Goal: Transaction & Acquisition: Purchase product/service

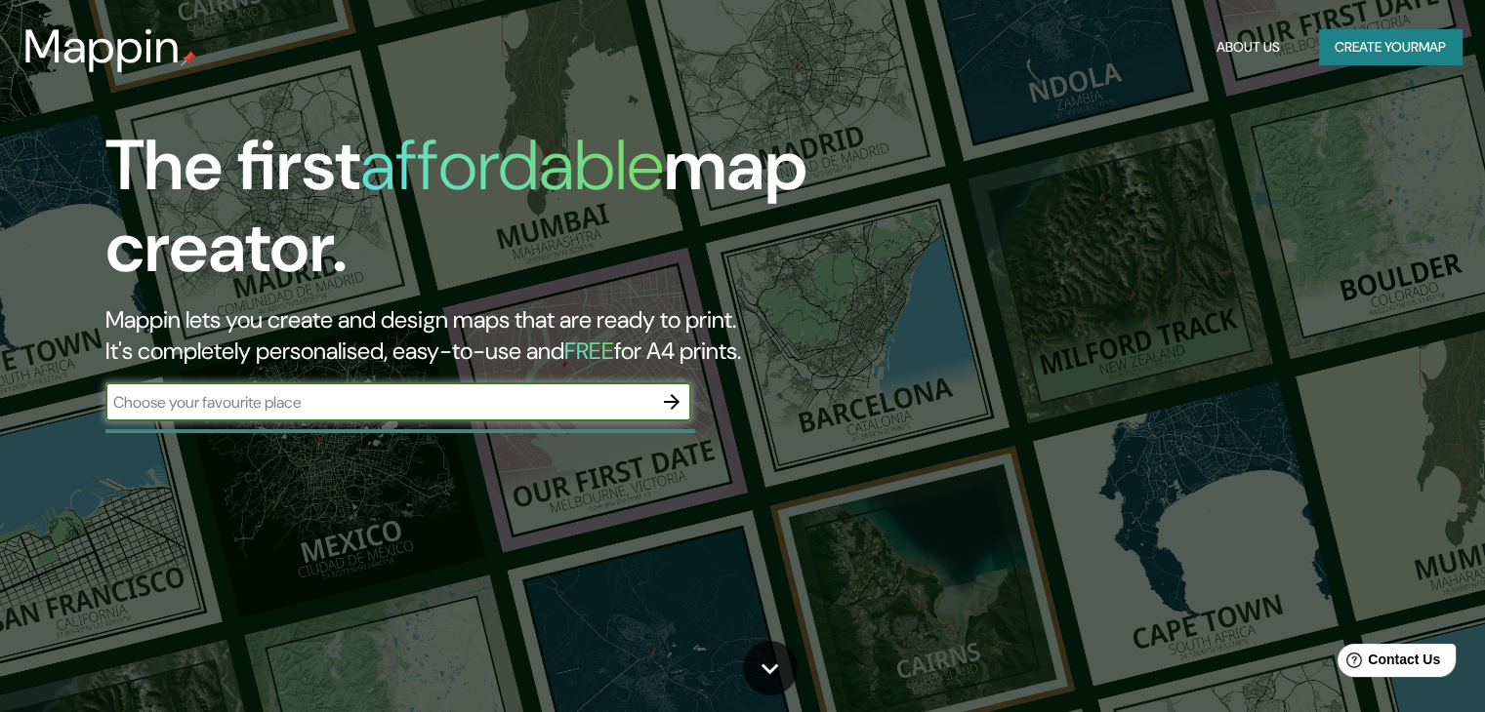
click at [665, 387] on button "button" at bounding box center [671, 402] width 39 height 39
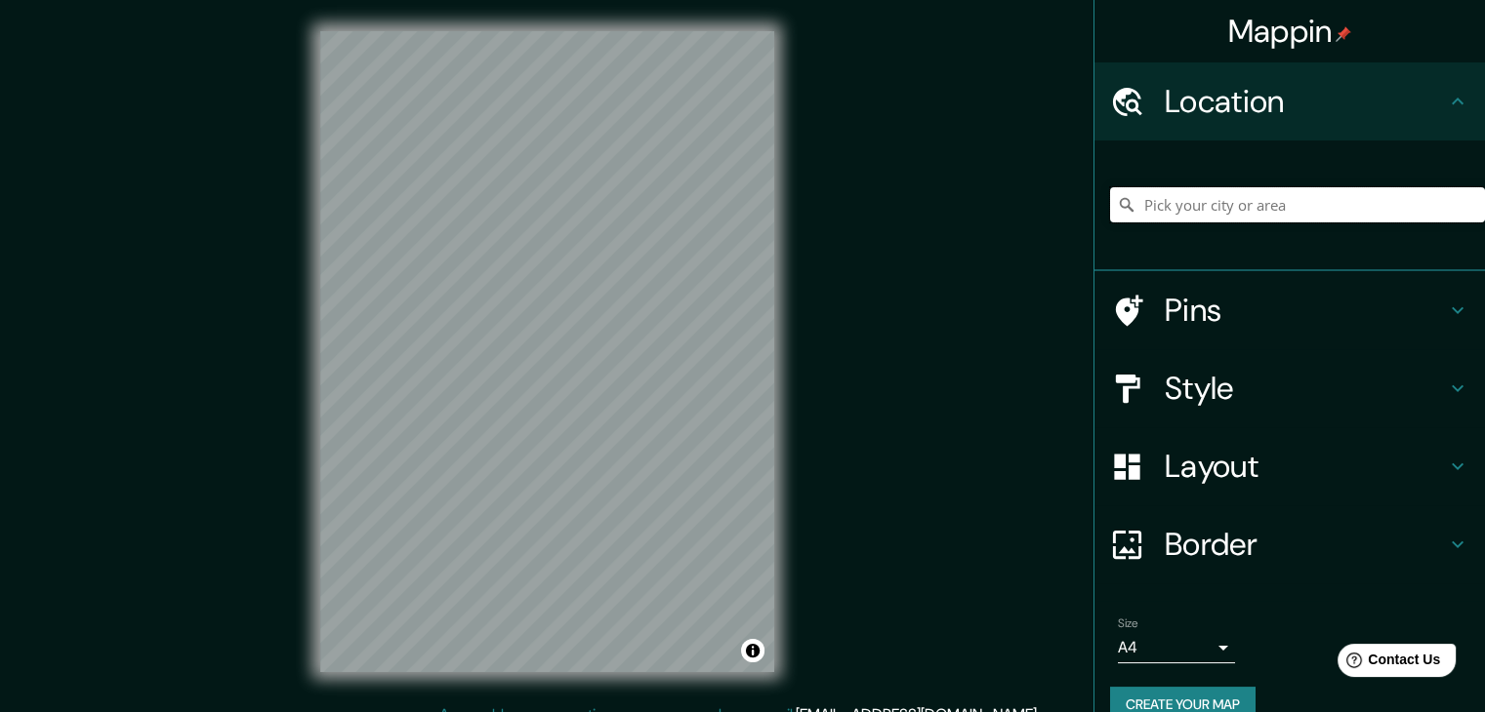
click at [1170, 220] on input "Pick your city or area" at bounding box center [1297, 204] width 375 height 35
click at [1195, 215] on input "Pick your city or area" at bounding box center [1297, 204] width 375 height 35
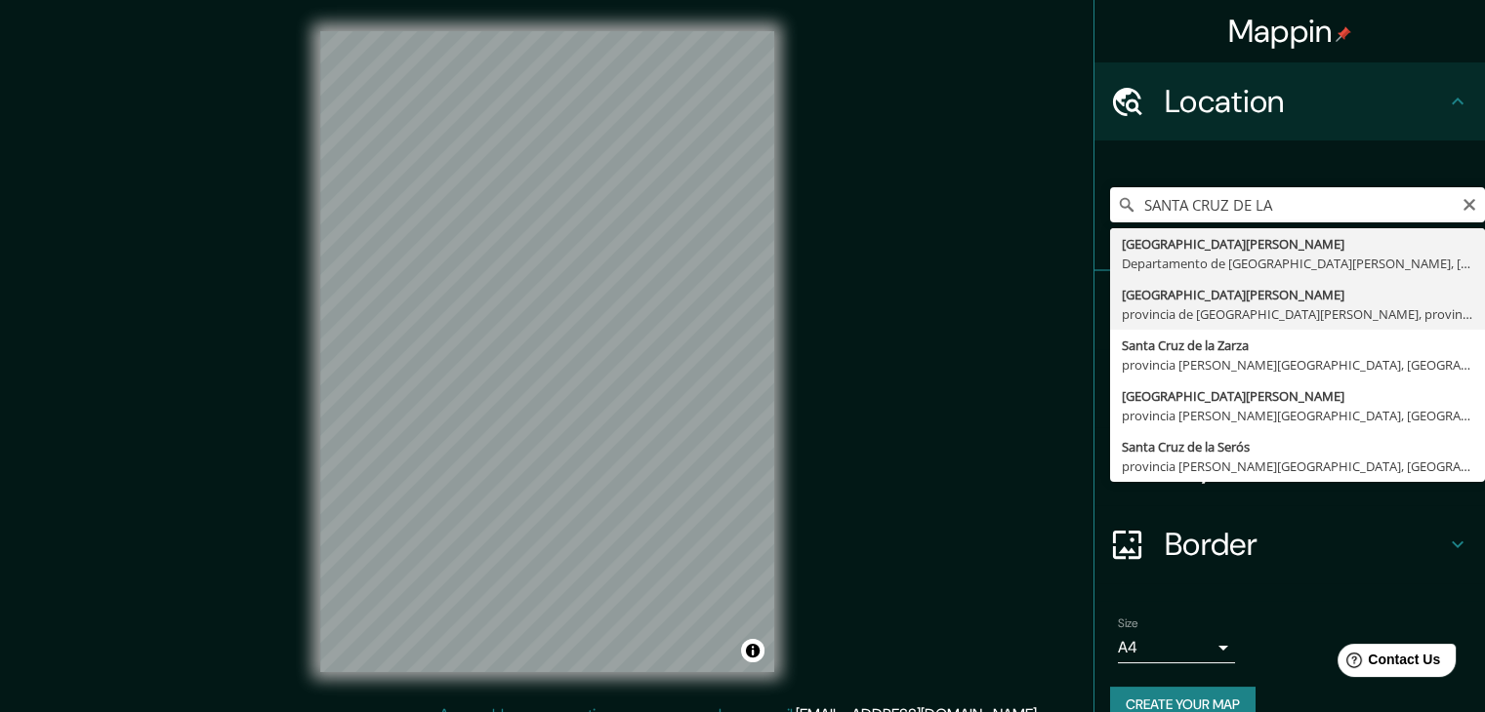
type input "[GEOGRAPHIC_DATA][PERSON_NAME], [GEOGRAPHIC_DATA][PERSON_NAME], [GEOGRAPHIC_DAT…"
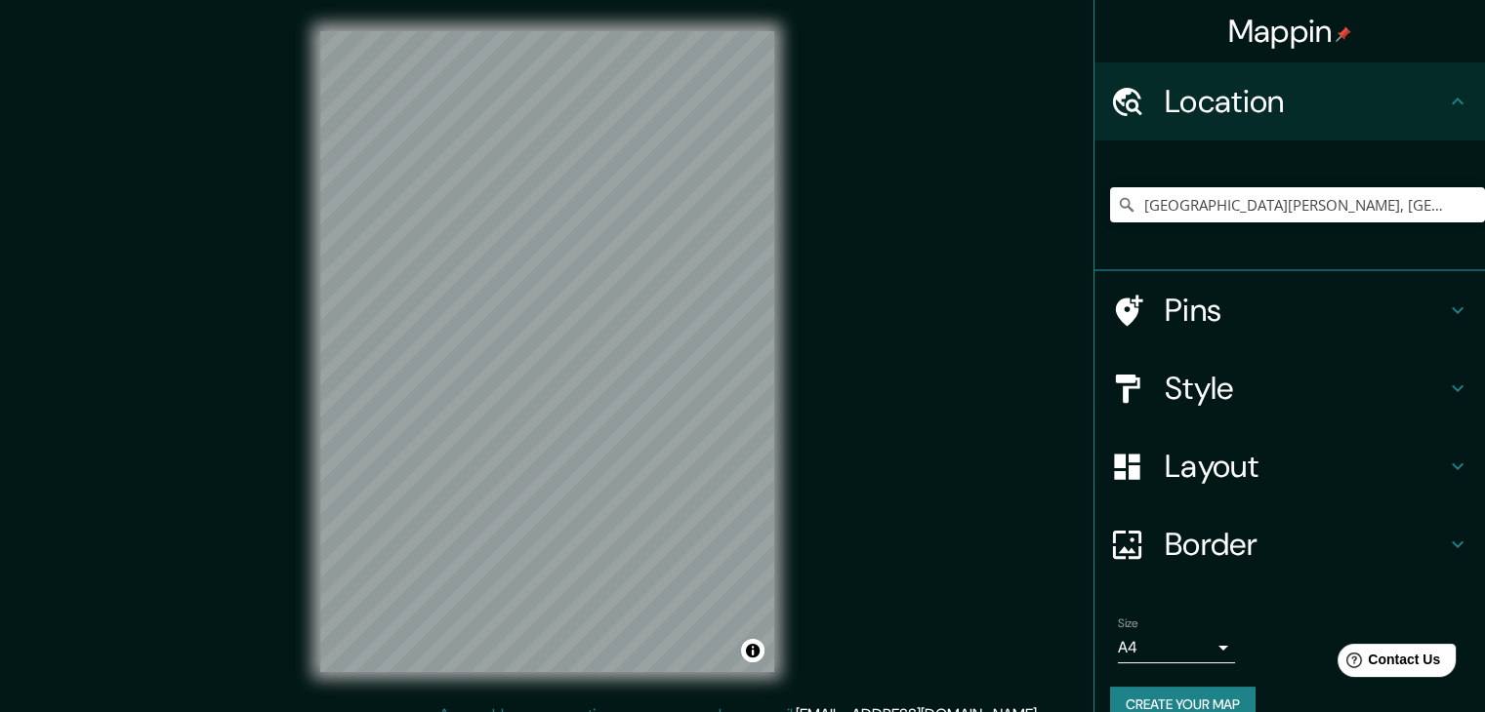
click at [1244, 369] on h4 "Style" at bounding box center [1304, 388] width 281 height 39
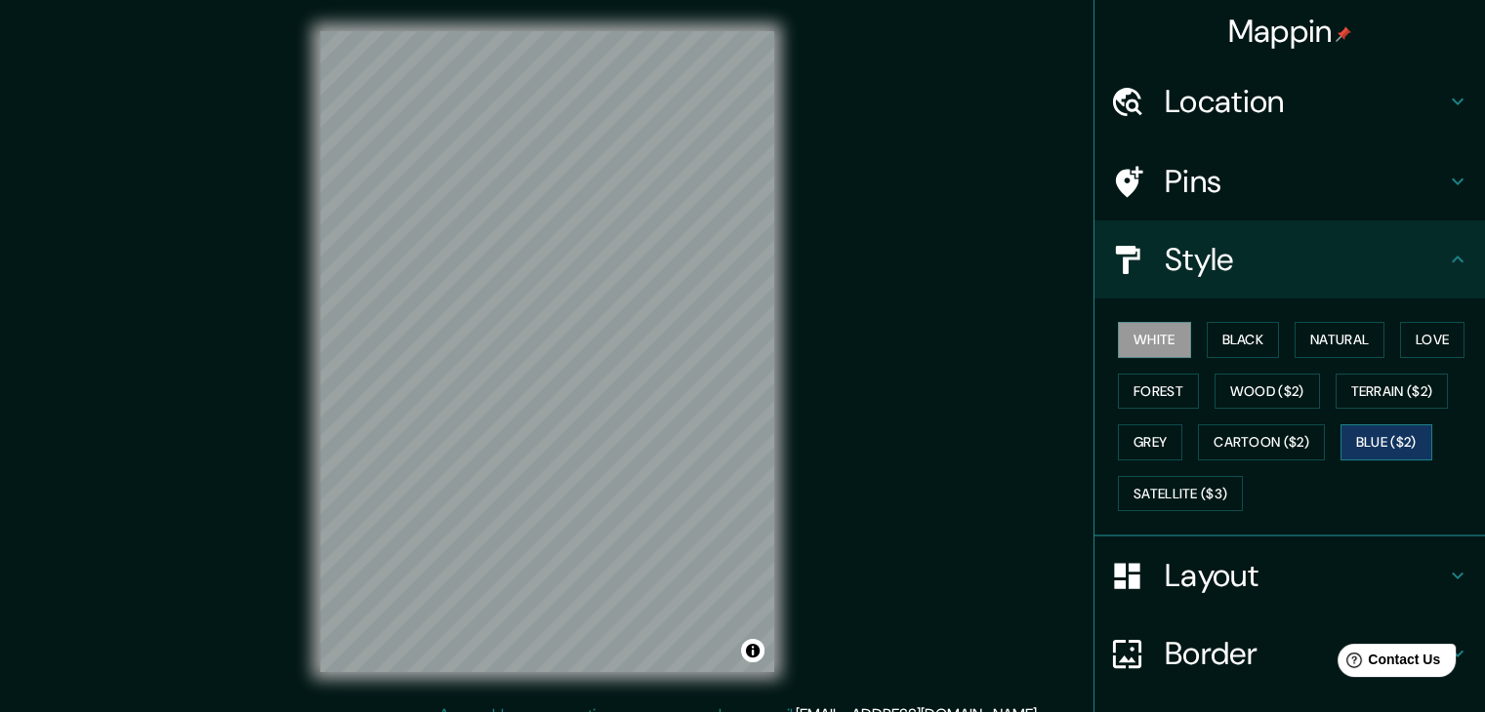
click at [1404, 438] on button "Blue ($2)" at bounding box center [1386, 443] width 92 height 36
click at [1225, 483] on button "Satellite ($3)" at bounding box center [1180, 494] width 125 height 36
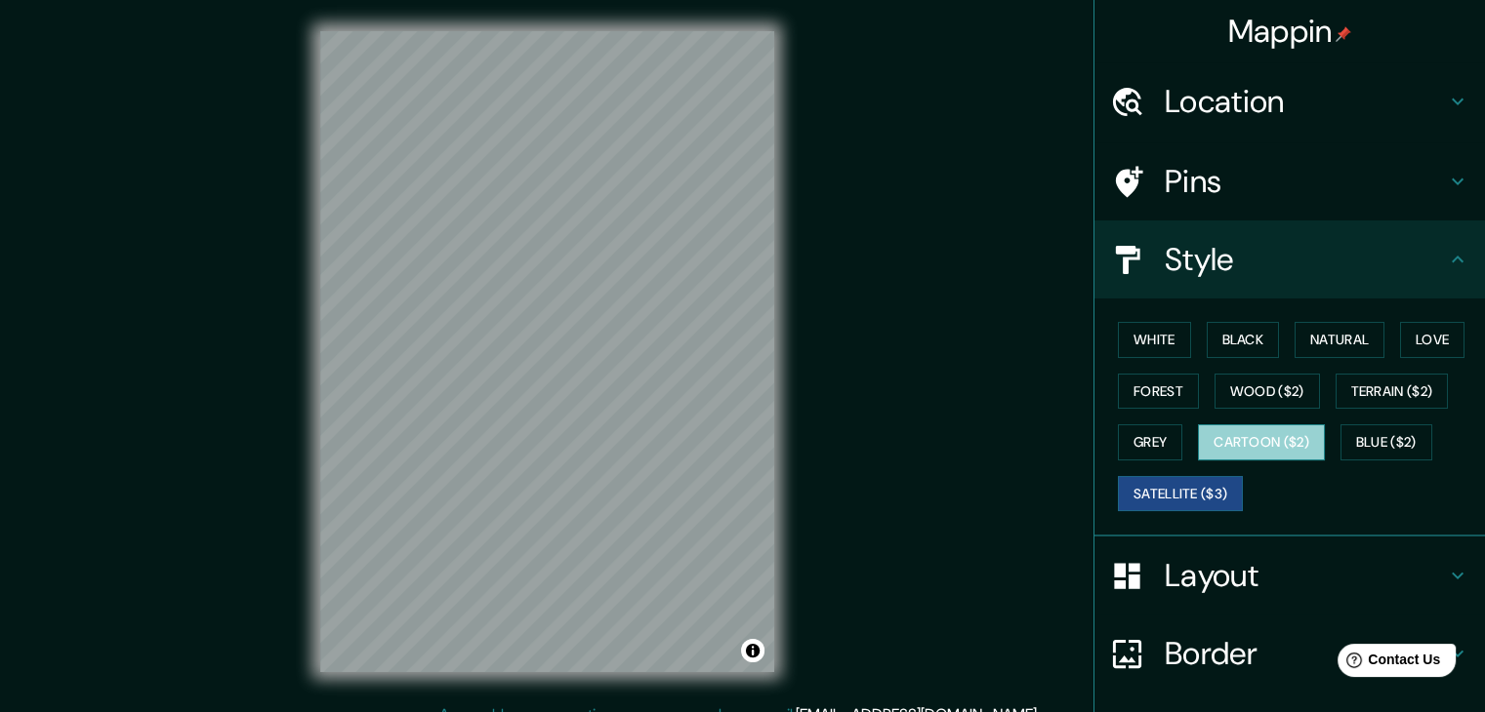
click at [1231, 435] on button "Cartoon ($2)" at bounding box center [1261, 443] width 127 height 36
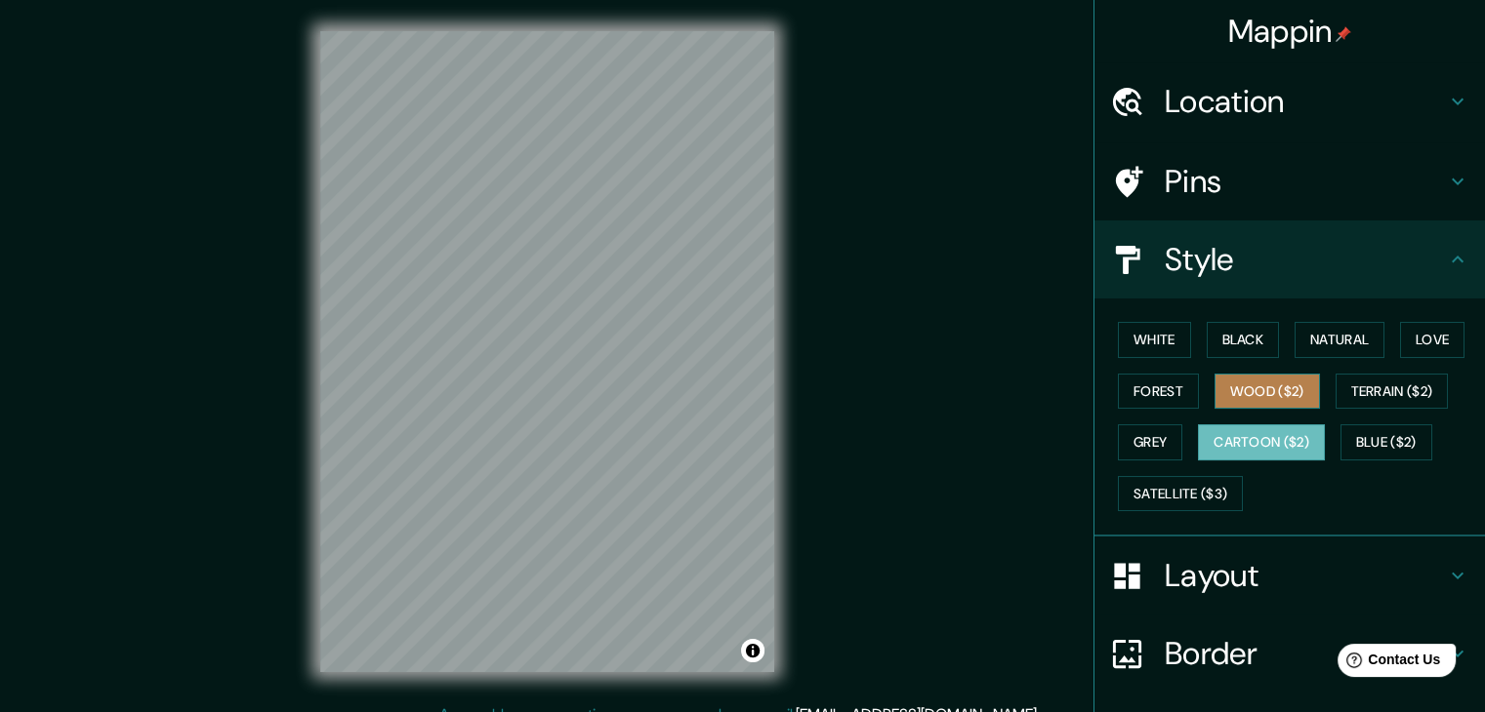
click at [1266, 387] on button "Wood ($2)" at bounding box center [1266, 392] width 105 height 36
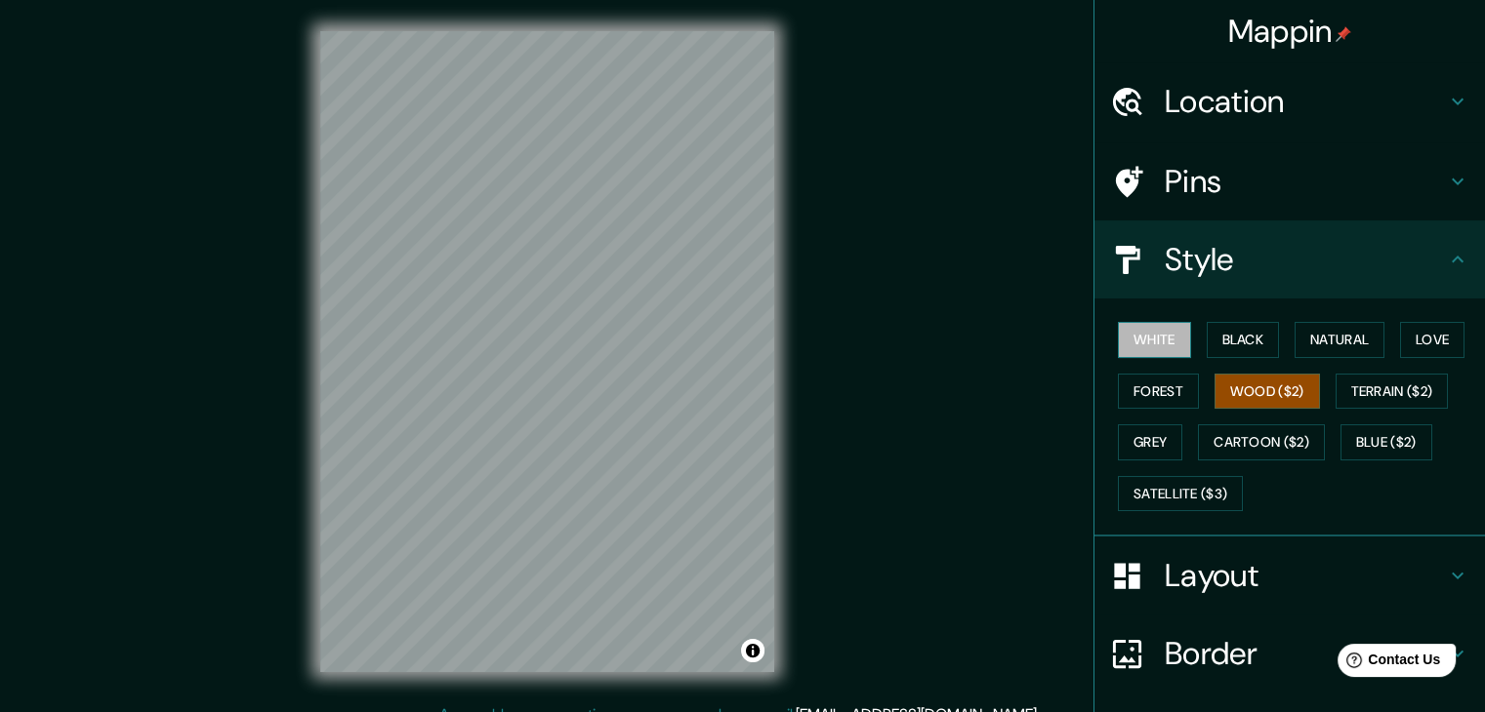
click at [1160, 342] on button "White" at bounding box center [1154, 340] width 73 height 36
click at [1237, 338] on button "Black" at bounding box center [1242, 340] width 73 height 36
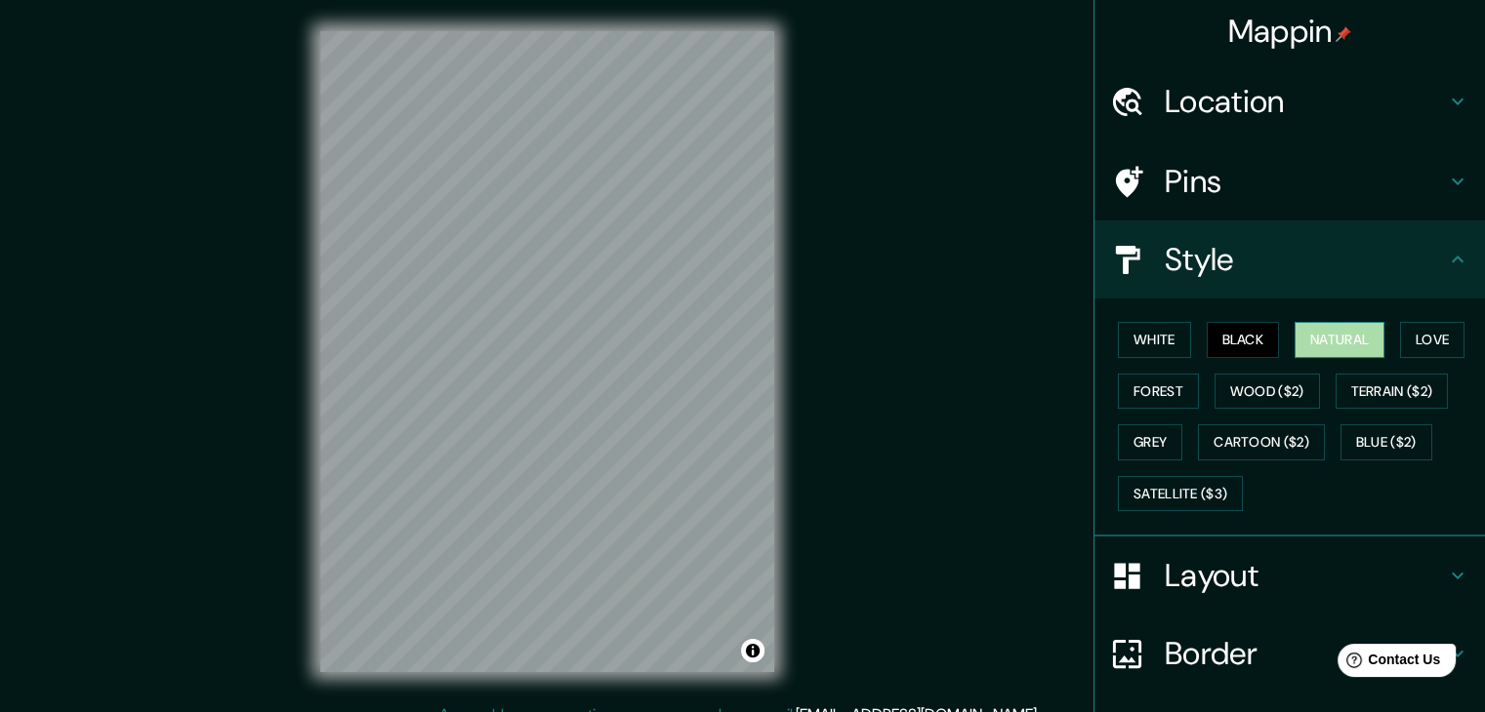
click at [1332, 337] on button "Natural" at bounding box center [1339, 340] width 90 height 36
click at [1400, 427] on button "Blue ($2)" at bounding box center [1386, 443] width 92 height 36
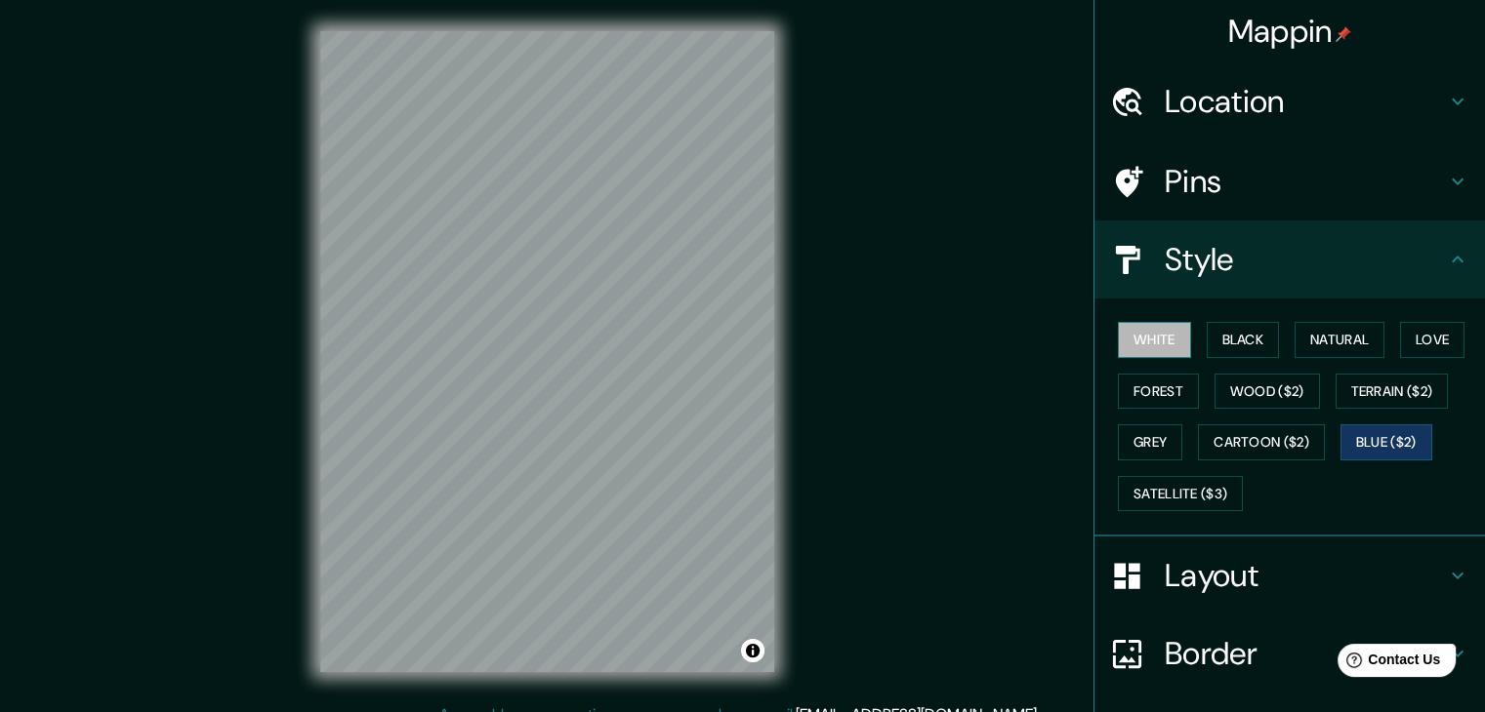
click at [1142, 334] on button "White" at bounding box center [1154, 340] width 73 height 36
click at [1215, 487] on button "Satellite ($3)" at bounding box center [1180, 494] width 125 height 36
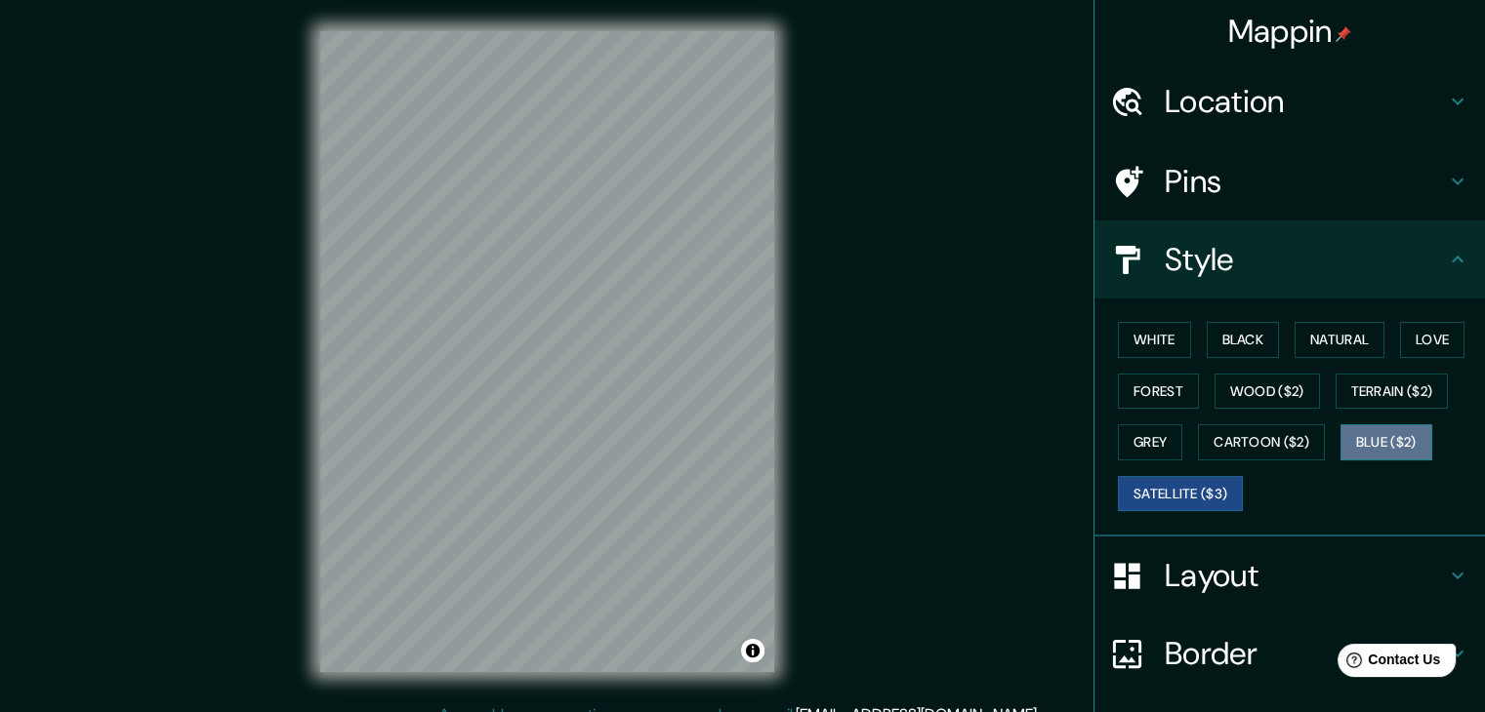
click at [1371, 442] on button "Blue ($2)" at bounding box center [1386, 443] width 92 height 36
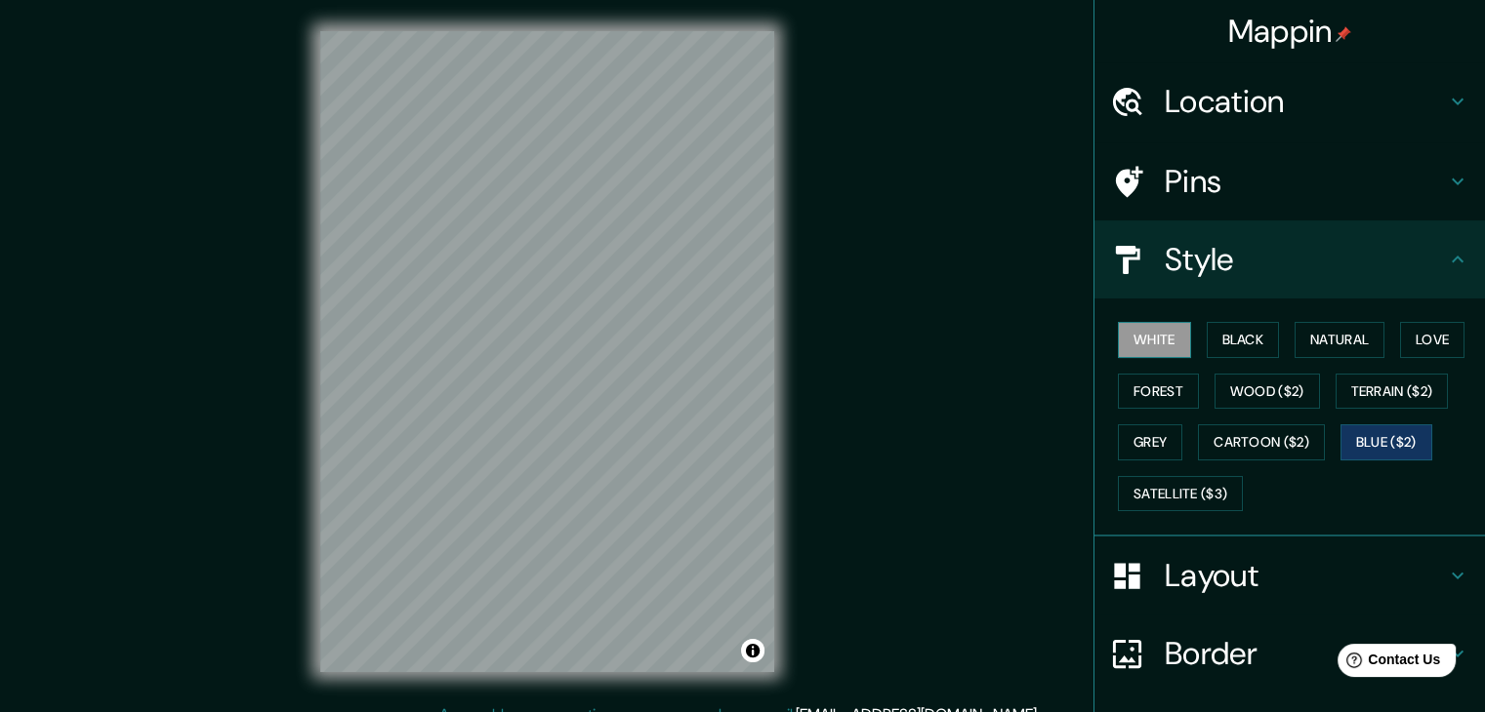
click at [1156, 338] on button "White" at bounding box center [1154, 340] width 73 height 36
click at [1229, 337] on button "Black" at bounding box center [1242, 340] width 73 height 36
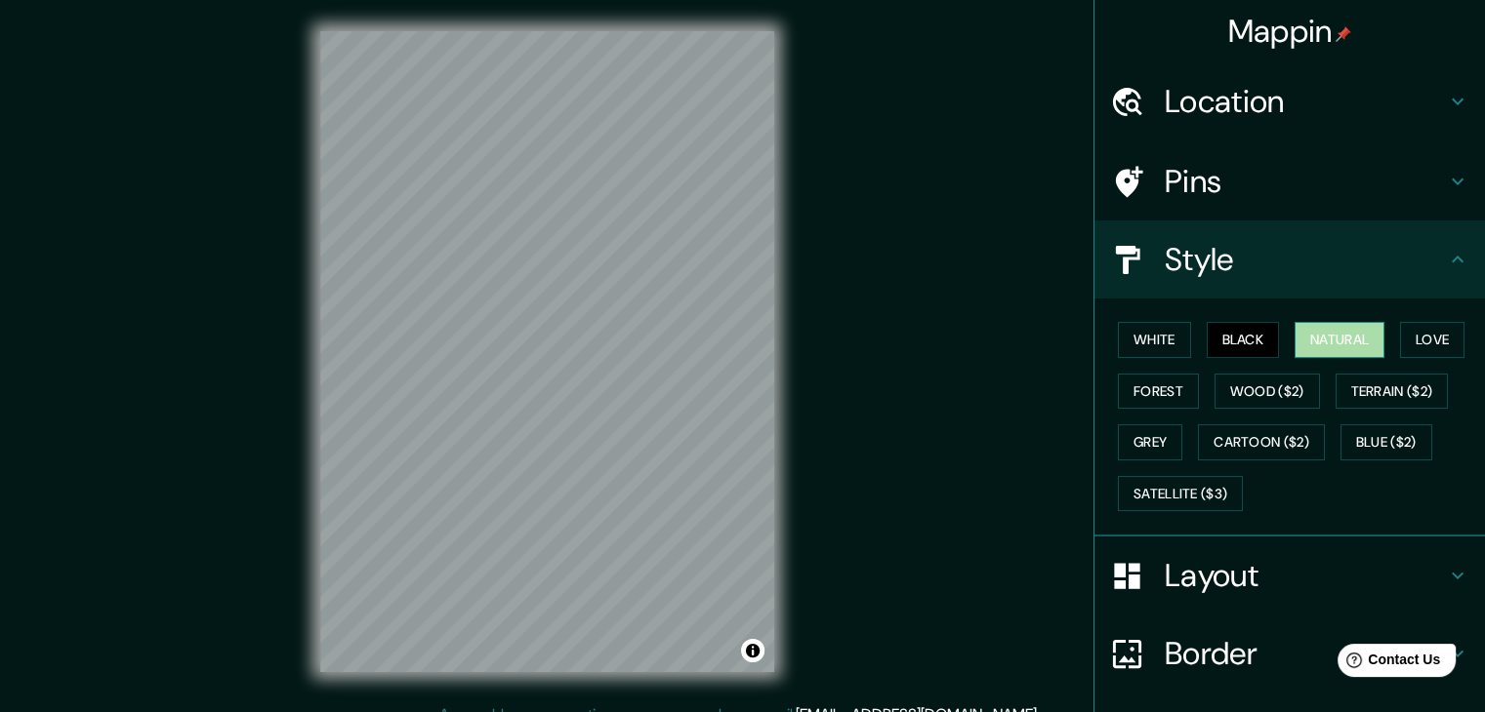
click at [1330, 335] on button "Natural" at bounding box center [1339, 340] width 90 height 36
click at [1247, 330] on button "Black" at bounding box center [1242, 340] width 73 height 36
click at [1179, 487] on button "Satellite ($3)" at bounding box center [1180, 494] width 125 height 36
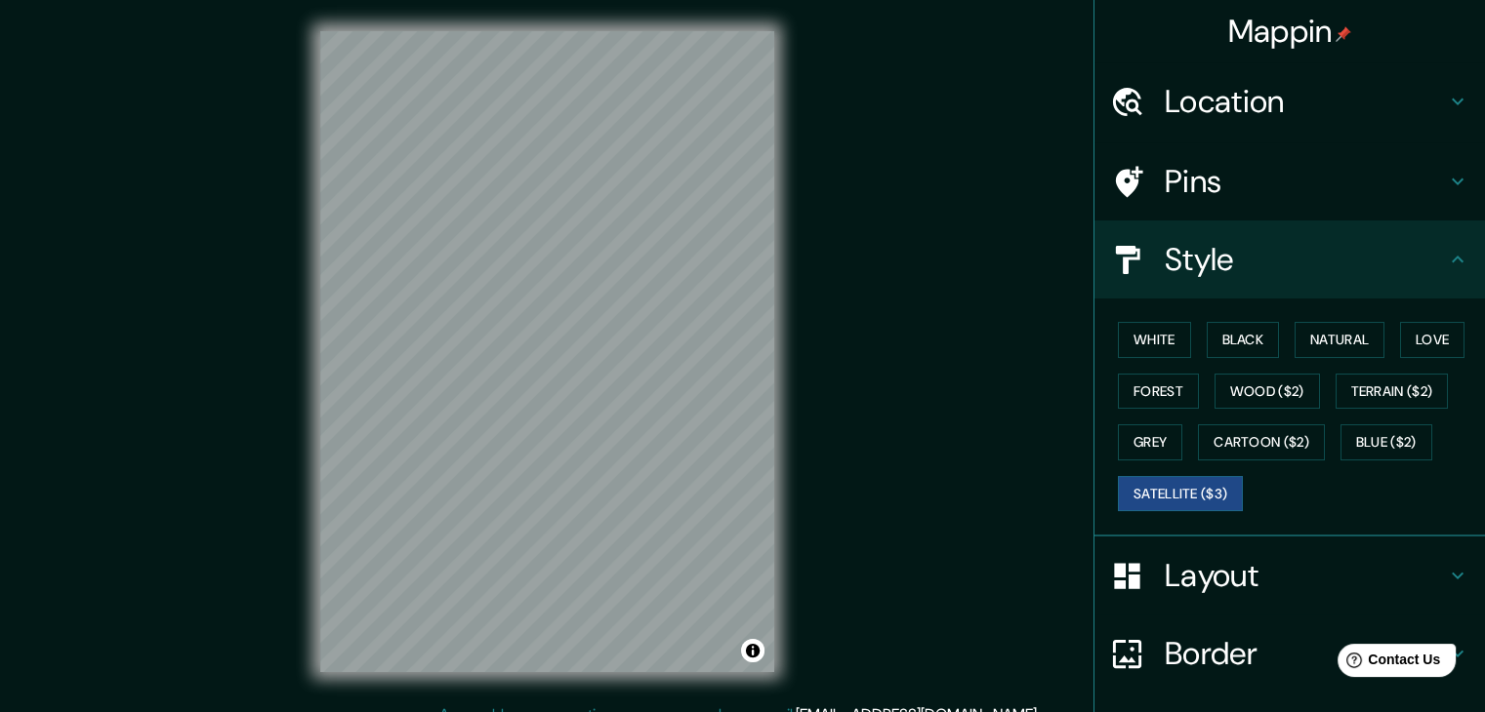
click at [795, 501] on div "© Mapbox © OpenStreetMap Improve this map © Maxar" at bounding box center [547, 352] width 516 height 704
click at [1277, 441] on button "Cartoon ($2)" at bounding box center [1261, 443] width 127 height 36
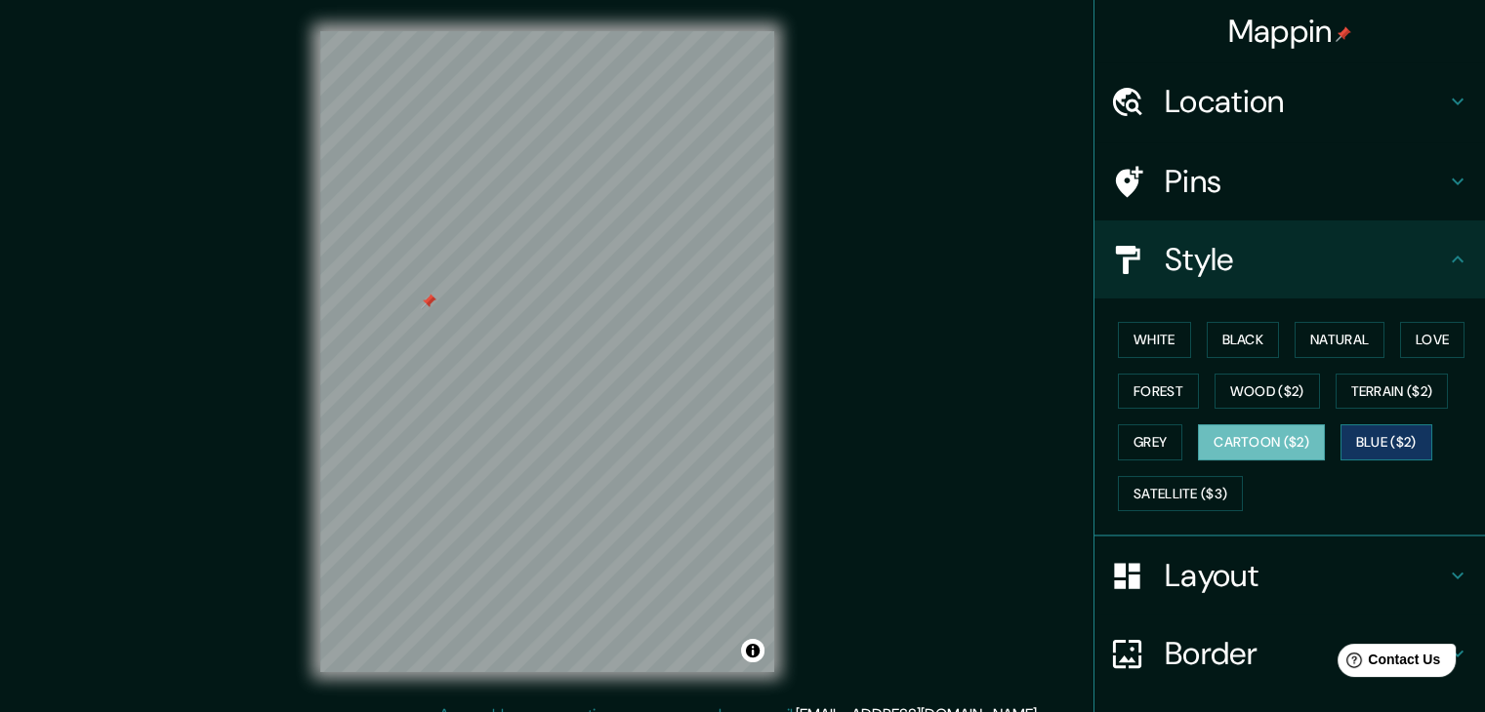
click at [1355, 441] on button "Blue ($2)" at bounding box center [1386, 443] width 92 height 36
click at [1157, 333] on button "White" at bounding box center [1154, 340] width 73 height 36
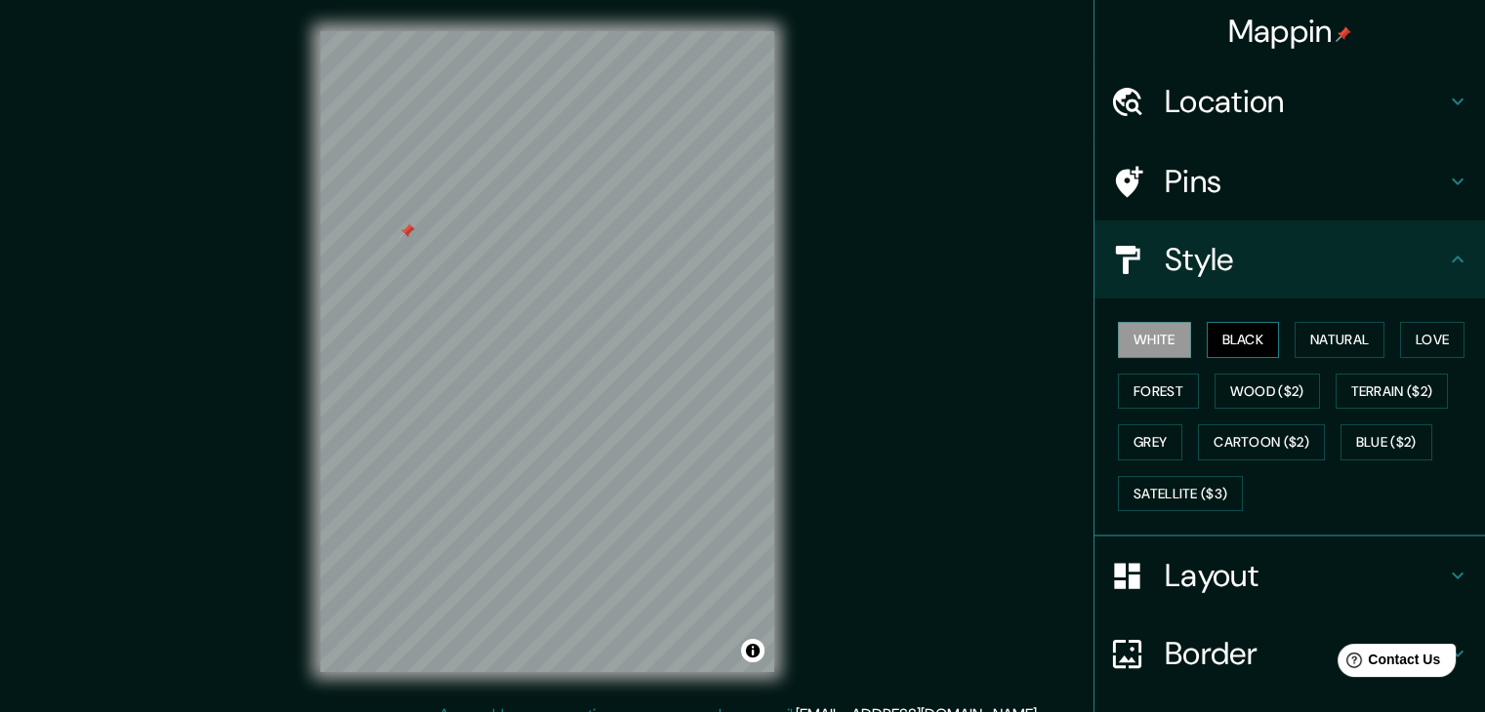
click at [1210, 329] on button "Black" at bounding box center [1242, 340] width 73 height 36
click at [1349, 335] on button "Natural" at bounding box center [1339, 340] width 90 height 36
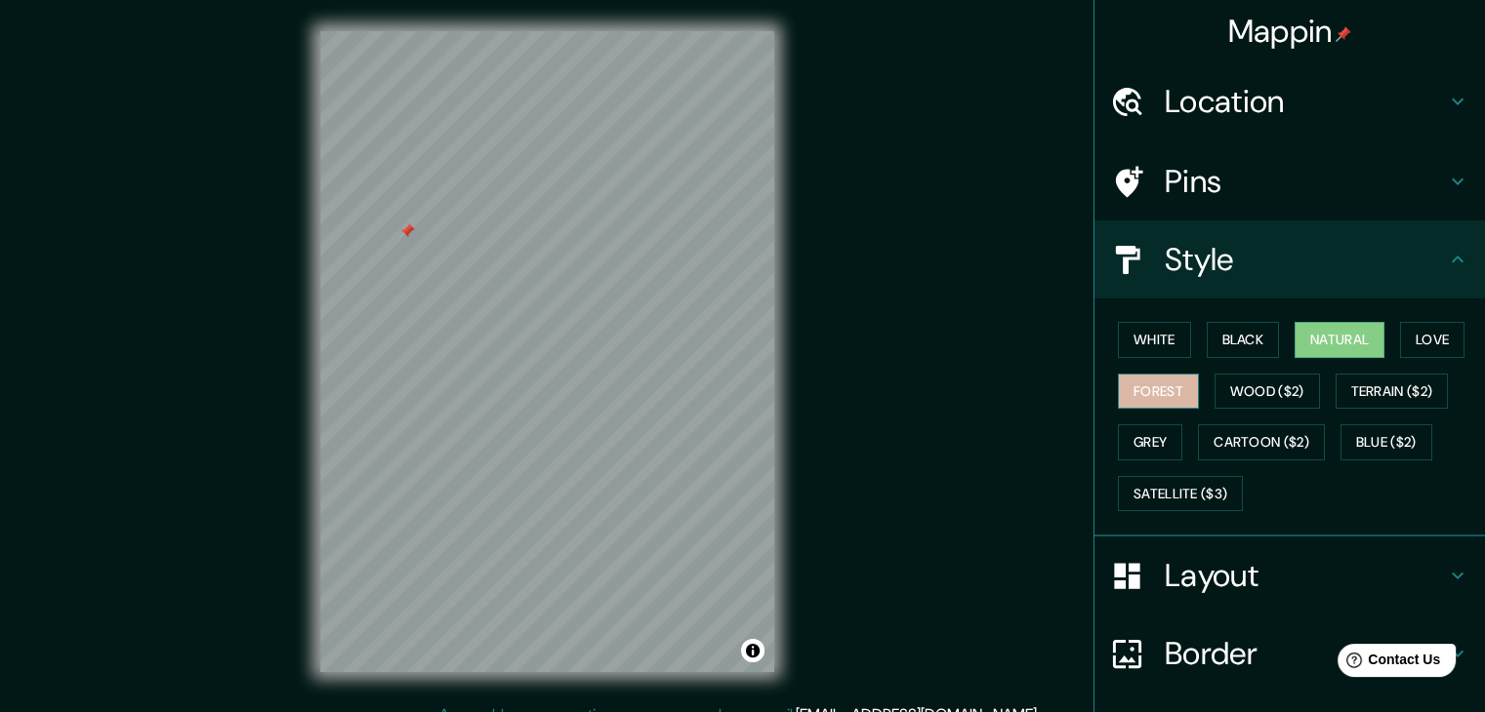
click at [1170, 398] on button "Forest" at bounding box center [1158, 392] width 81 height 36
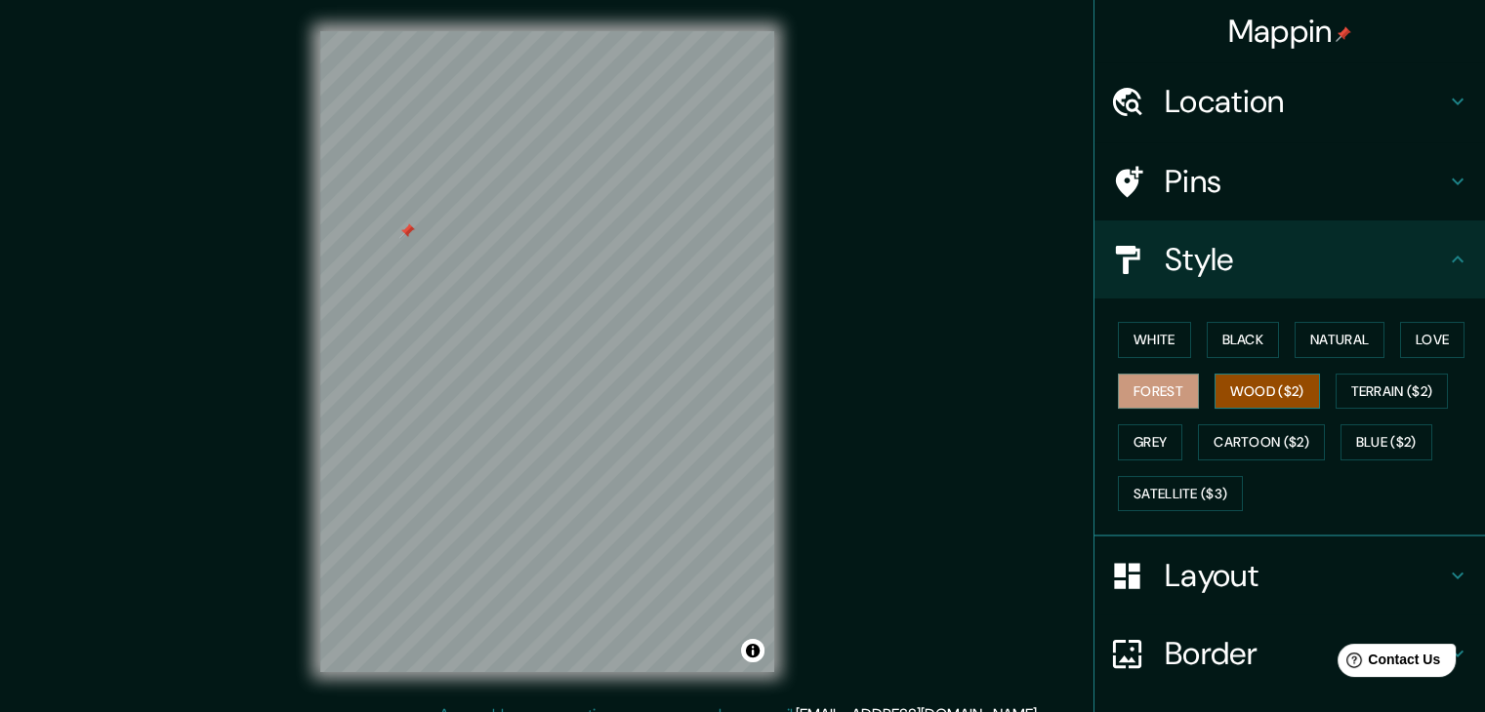
click at [1235, 391] on button "Wood ($2)" at bounding box center [1266, 392] width 105 height 36
click at [1418, 407] on button "Terrain ($2)" at bounding box center [1391, 392] width 113 height 36
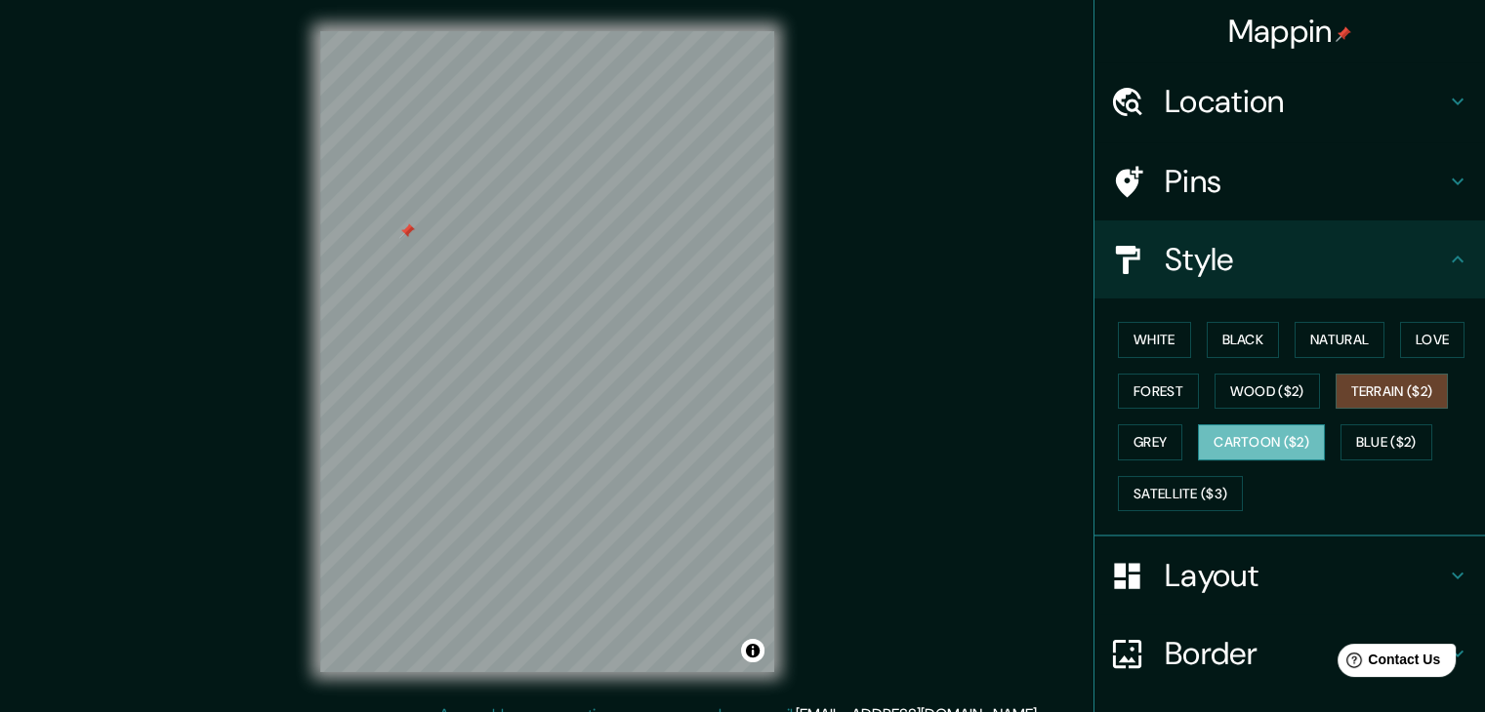
click at [1297, 430] on button "Cartoon ($2)" at bounding box center [1261, 443] width 127 height 36
click at [1382, 435] on button "Blue ($2)" at bounding box center [1386, 443] width 92 height 36
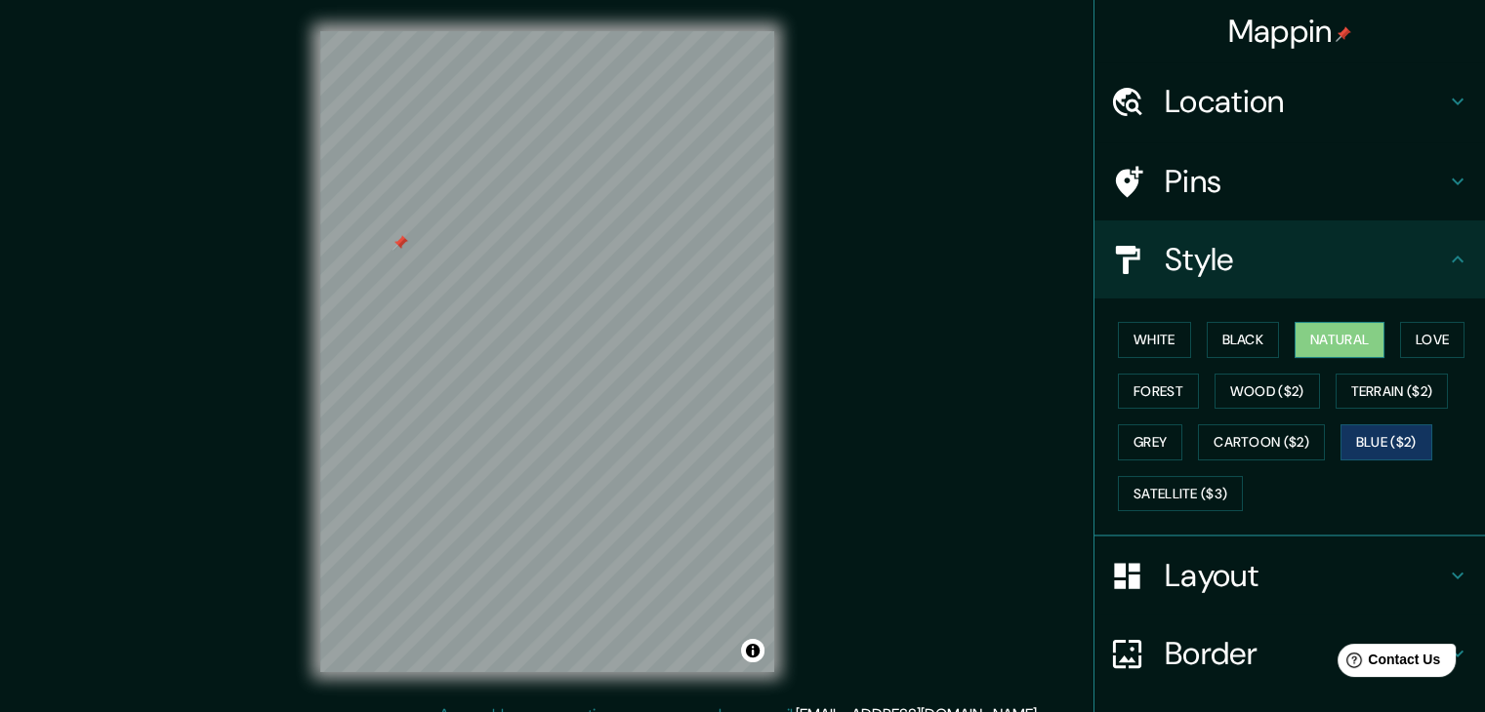
click at [1329, 326] on button "Natural" at bounding box center [1339, 340] width 90 height 36
click at [1366, 433] on button "Blue ($2)" at bounding box center [1386, 443] width 92 height 36
click at [1169, 493] on button "Satellite ($3)" at bounding box center [1180, 494] width 125 height 36
